Goal: Task Accomplishment & Management: Complete application form

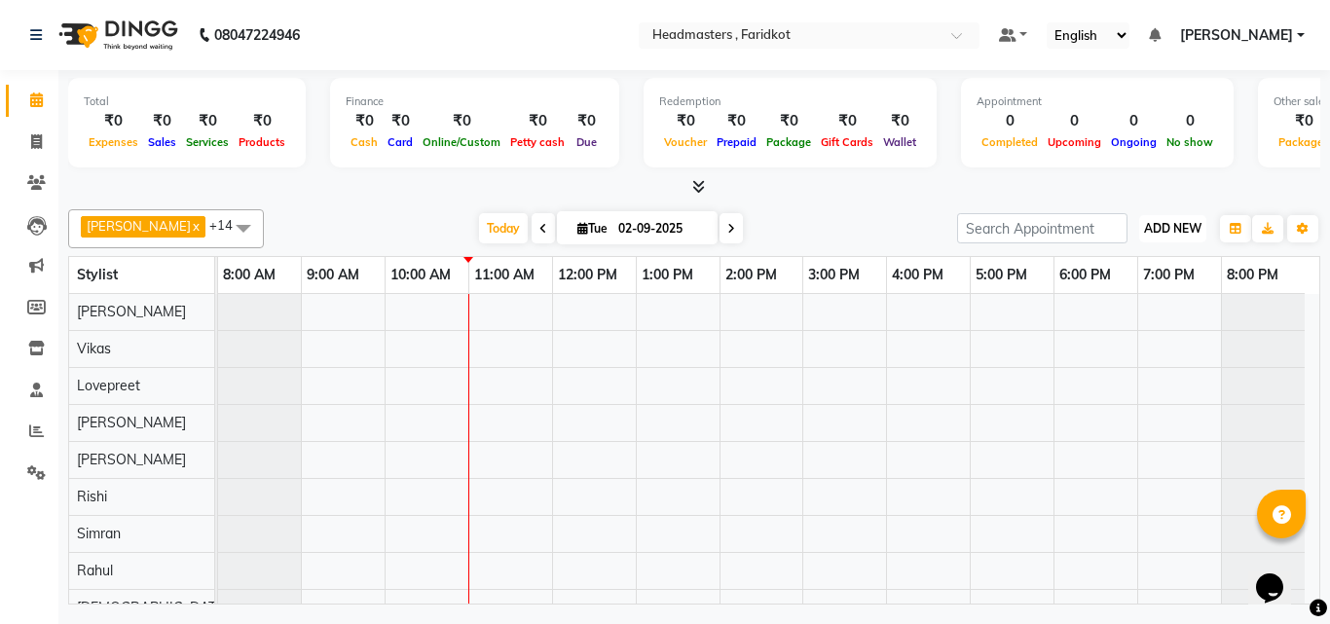
click at [1149, 228] on span "ADD NEW" at bounding box center [1172, 228] width 57 height 15
click at [1128, 321] on link "Add Expense" at bounding box center [1128, 316] width 154 height 25
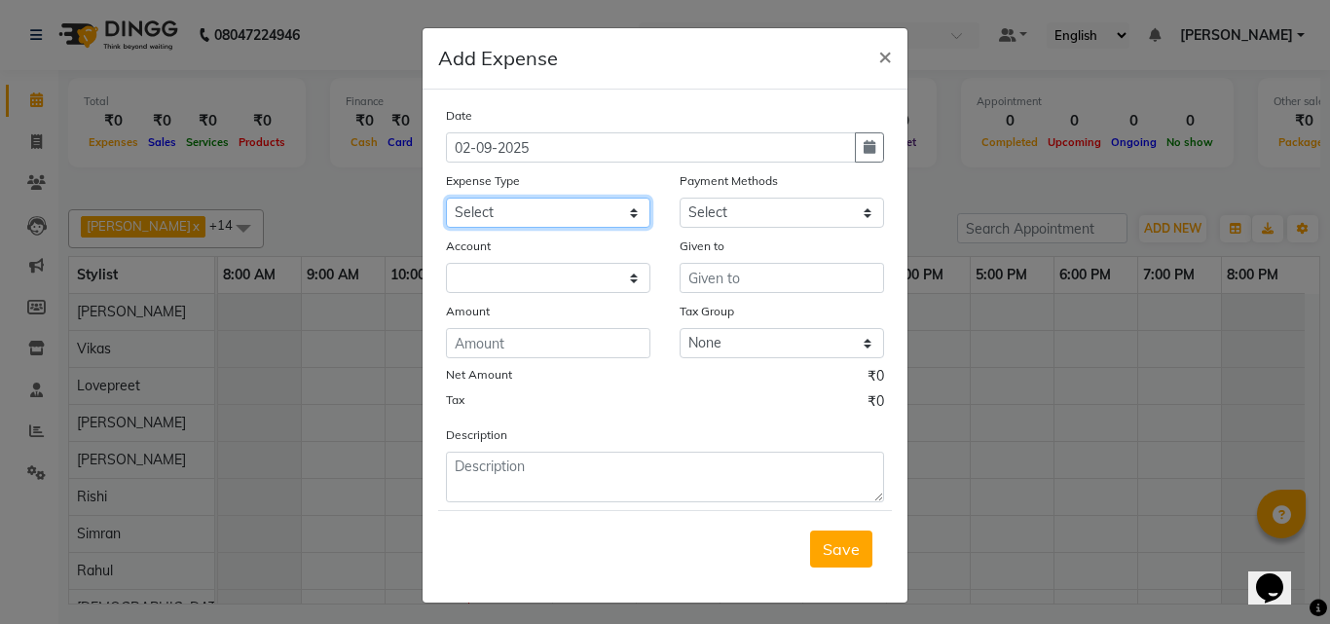
drag, startPoint x: 540, startPoint y: 208, endPoint x: 540, endPoint y: 219, distance: 10.7
click at [540, 208] on select "Select Advance Salary Bank charges Car maintenance Cash transfer to bank Cash t…" at bounding box center [548, 213] width 204 height 30
select select "17181"
click at [446, 198] on select "Select Advance Salary Bank charges Car maintenance Cash transfer to bank Cash t…" at bounding box center [548, 213] width 204 height 30
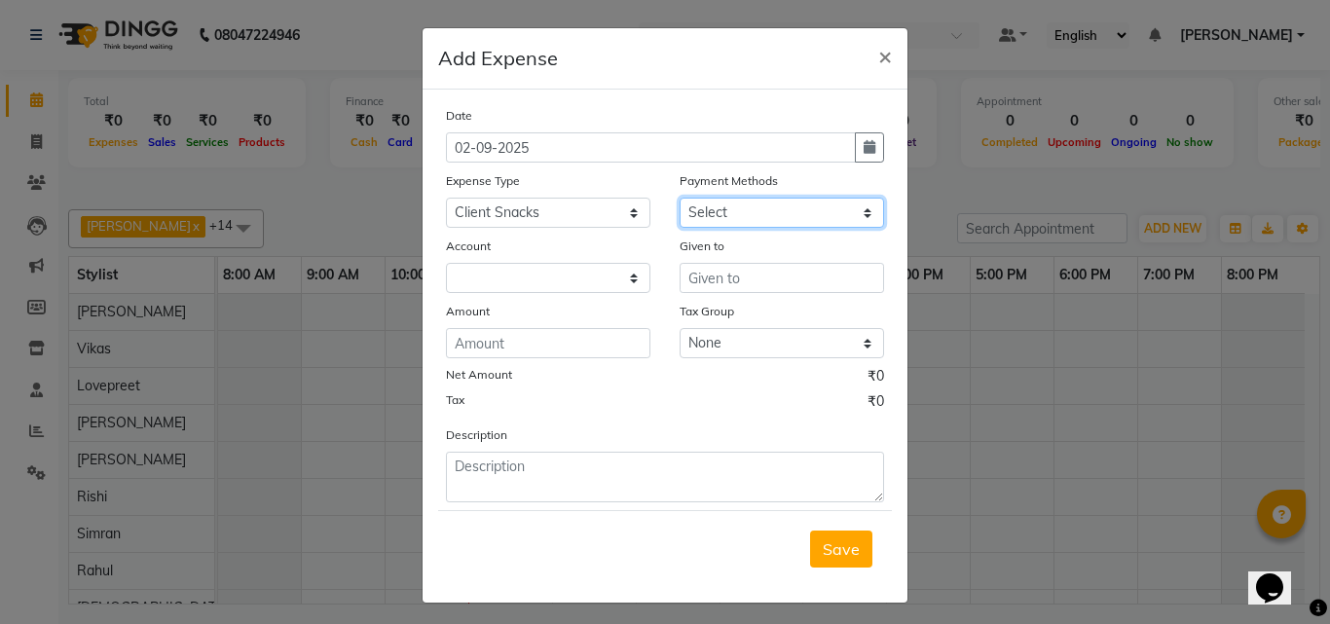
click at [730, 208] on select "Select UPI CARD Complimentary Voucher Wallet Package Prepaid Cash" at bounding box center [781, 213] width 204 height 30
select select "116"
click at [679, 198] on select "Select UPI CARD Complimentary Voucher Wallet Package Prepaid Cash" at bounding box center [781, 213] width 204 height 30
select select "7068"
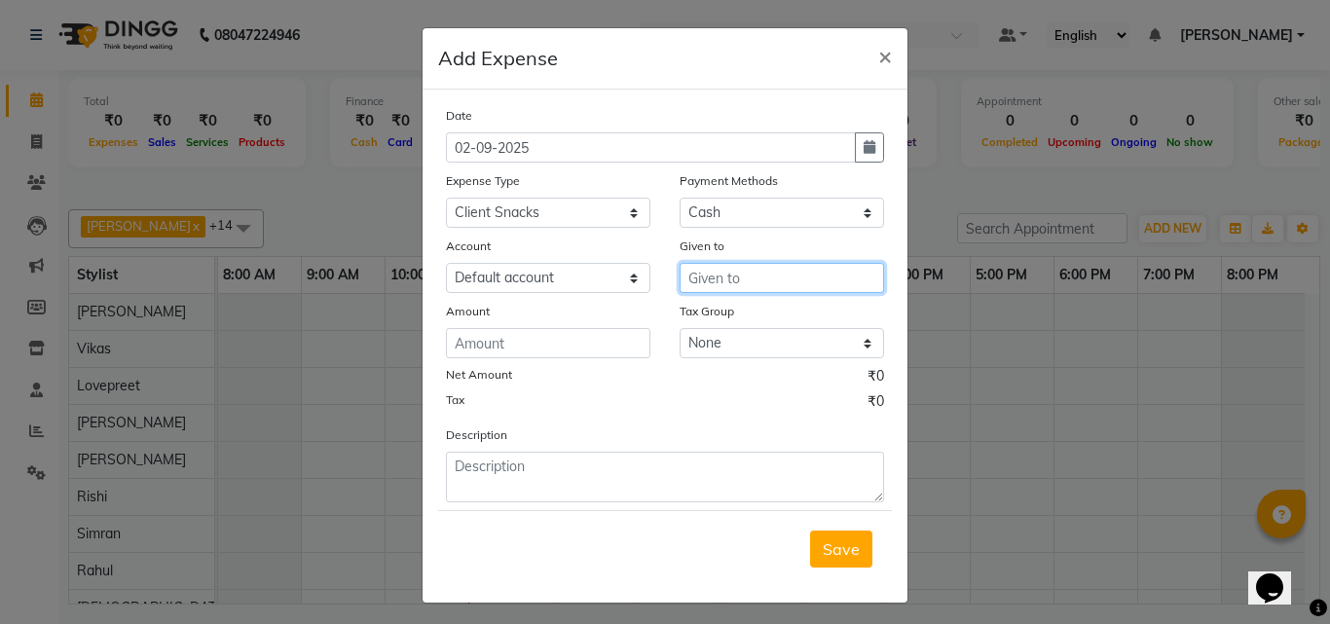
click at [695, 267] on input "text" at bounding box center [781, 278] width 204 height 30
type input "ravinder"
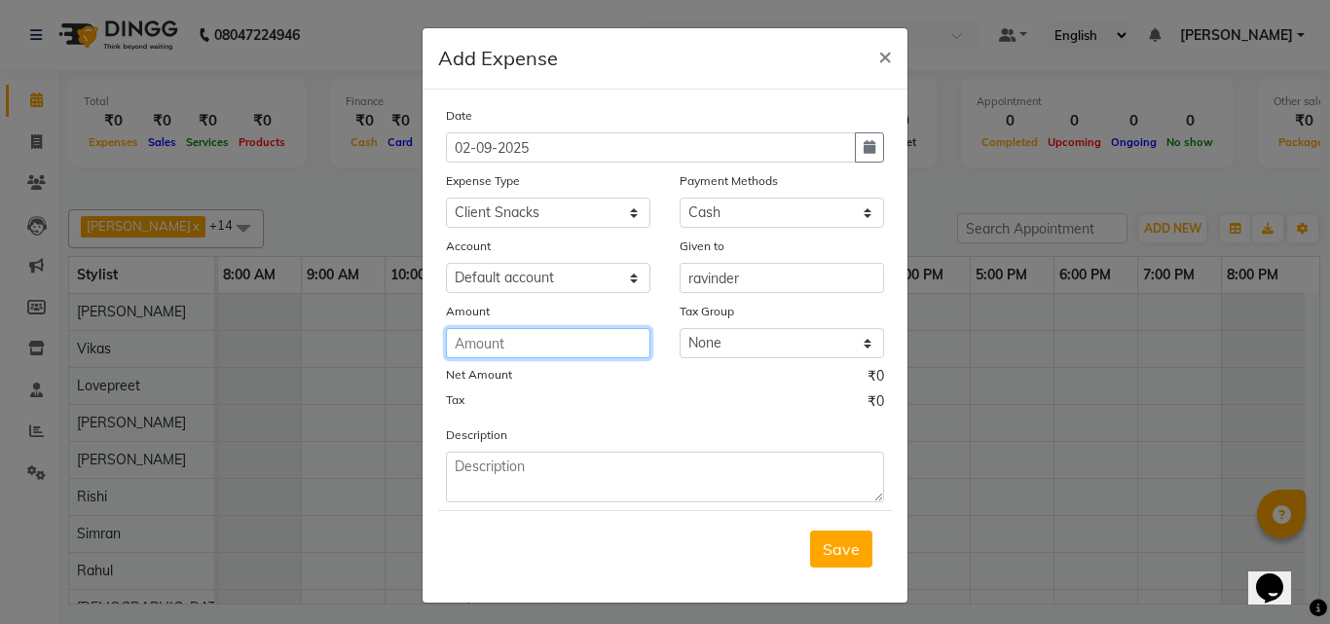
click at [577, 352] on input "number" at bounding box center [548, 343] width 204 height 30
type input "100"
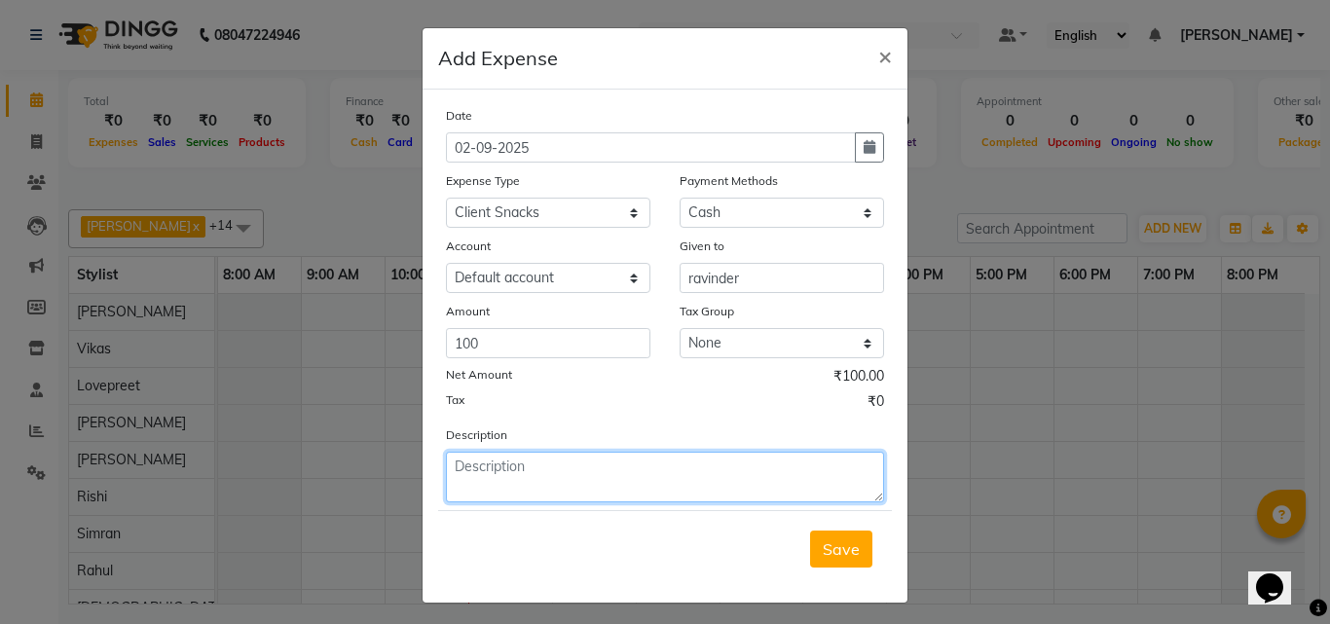
click at [598, 460] on textarea at bounding box center [665, 477] width 438 height 51
type textarea "coffee pouch"
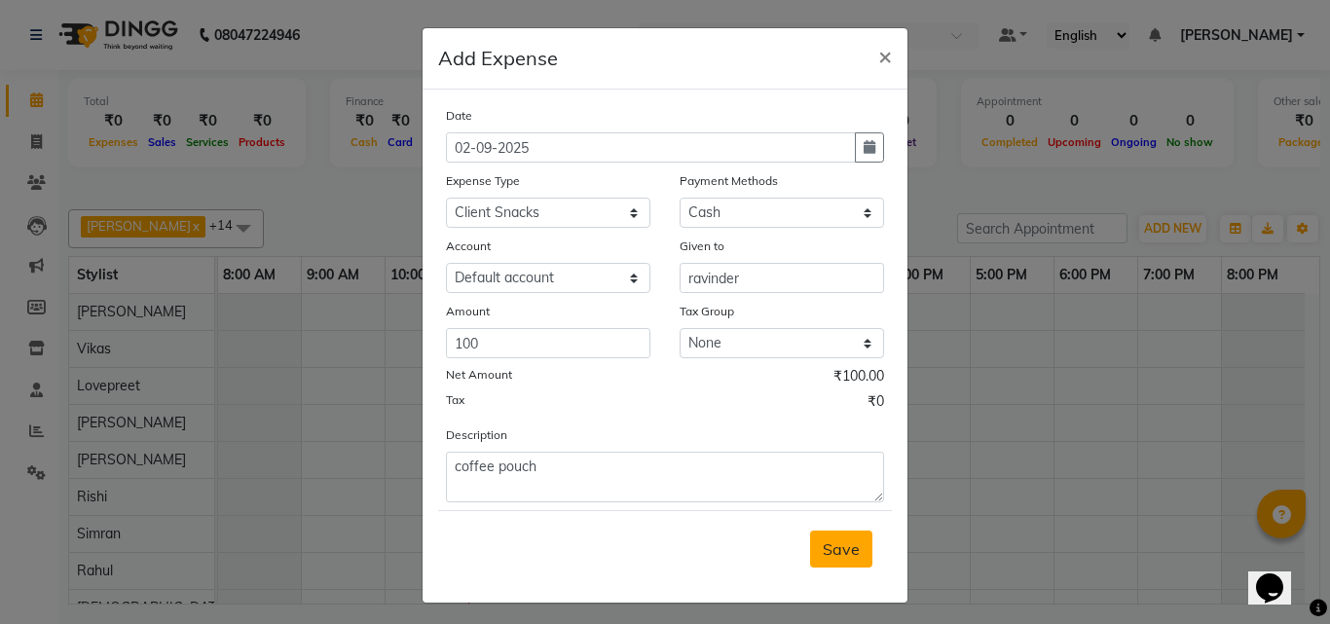
click at [822, 540] on span "Save" at bounding box center [840, 548] width 37 height 19
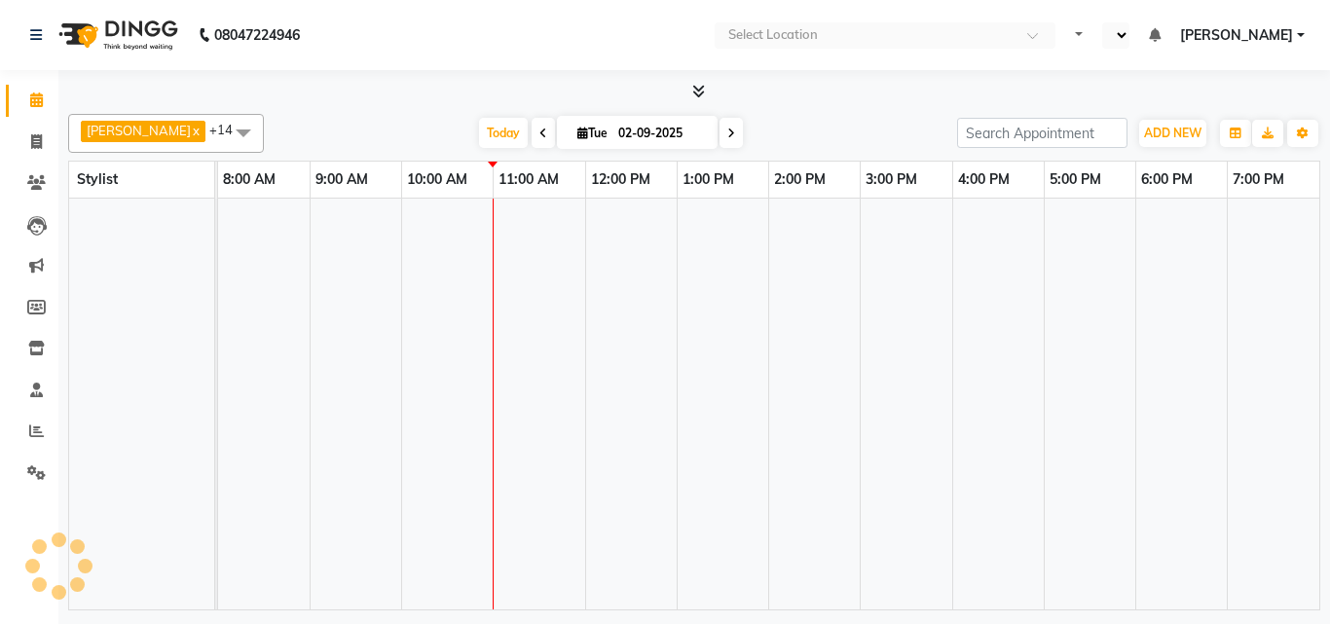
scroll to position [26, 0]
select select "en"
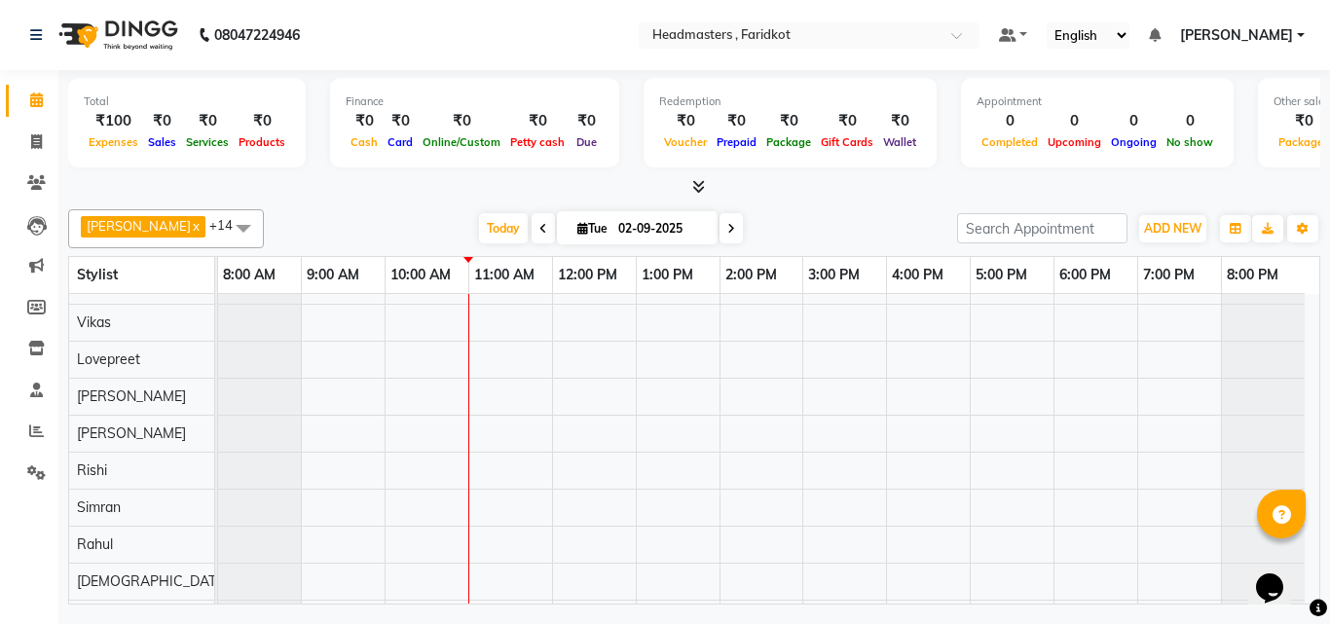
scroll to position [0, 0]
